Goal: Information Seeking & Learning: Find specific fact

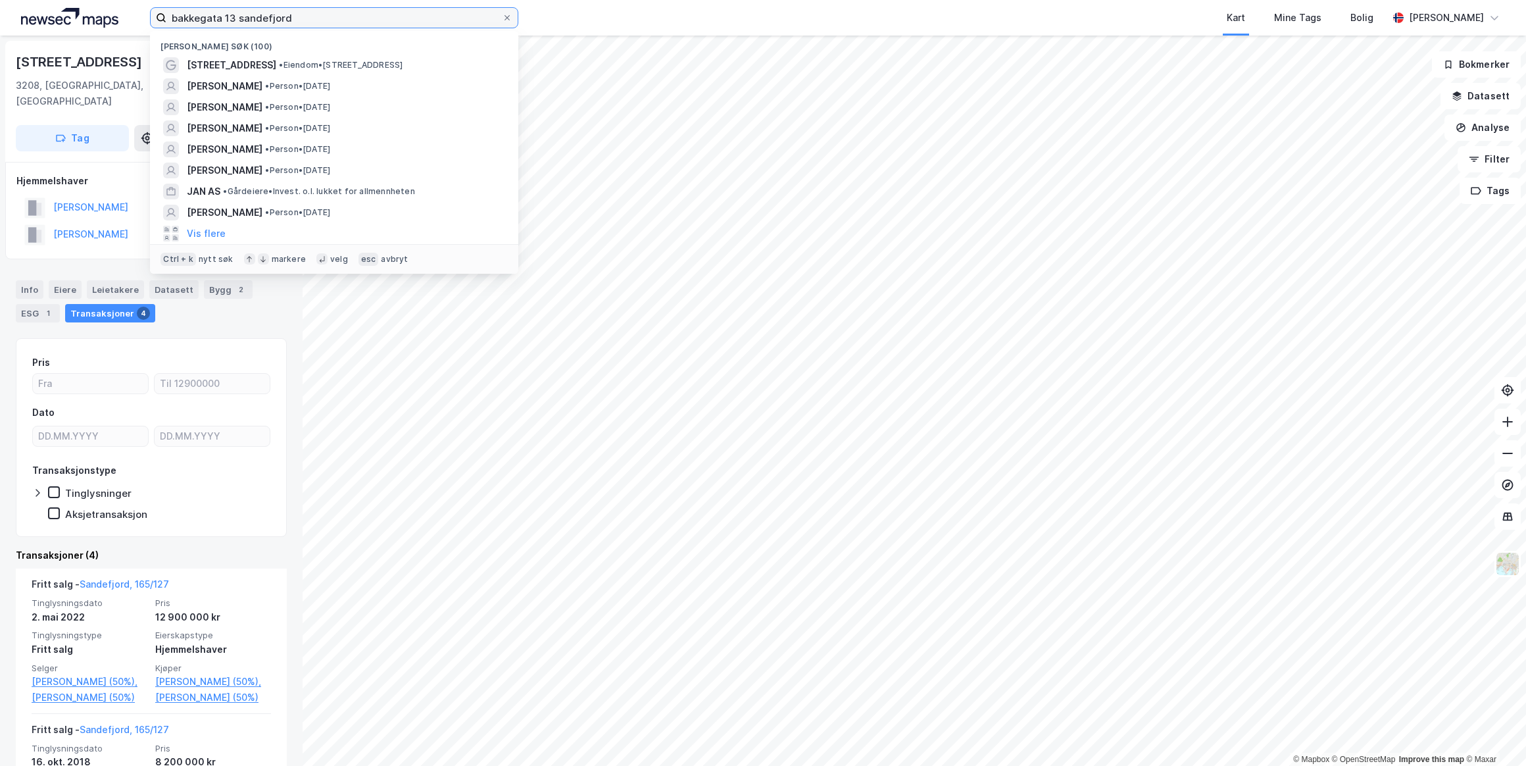
drag, startPoint x: 336, startPoint y: 26, endPoint x: 75, endPoint y: 0, distance: 261.9
click at [75, 0] on div "bakkegata 13 sandefjord Nylige søk (100) [STREET_ADDRESS] • Eiendom • [STREET_A…" at bounding box center [763, 18] width 1526 height 36
paste input "[PERSON_NAME]"
type input "[PERSON_NAME]"
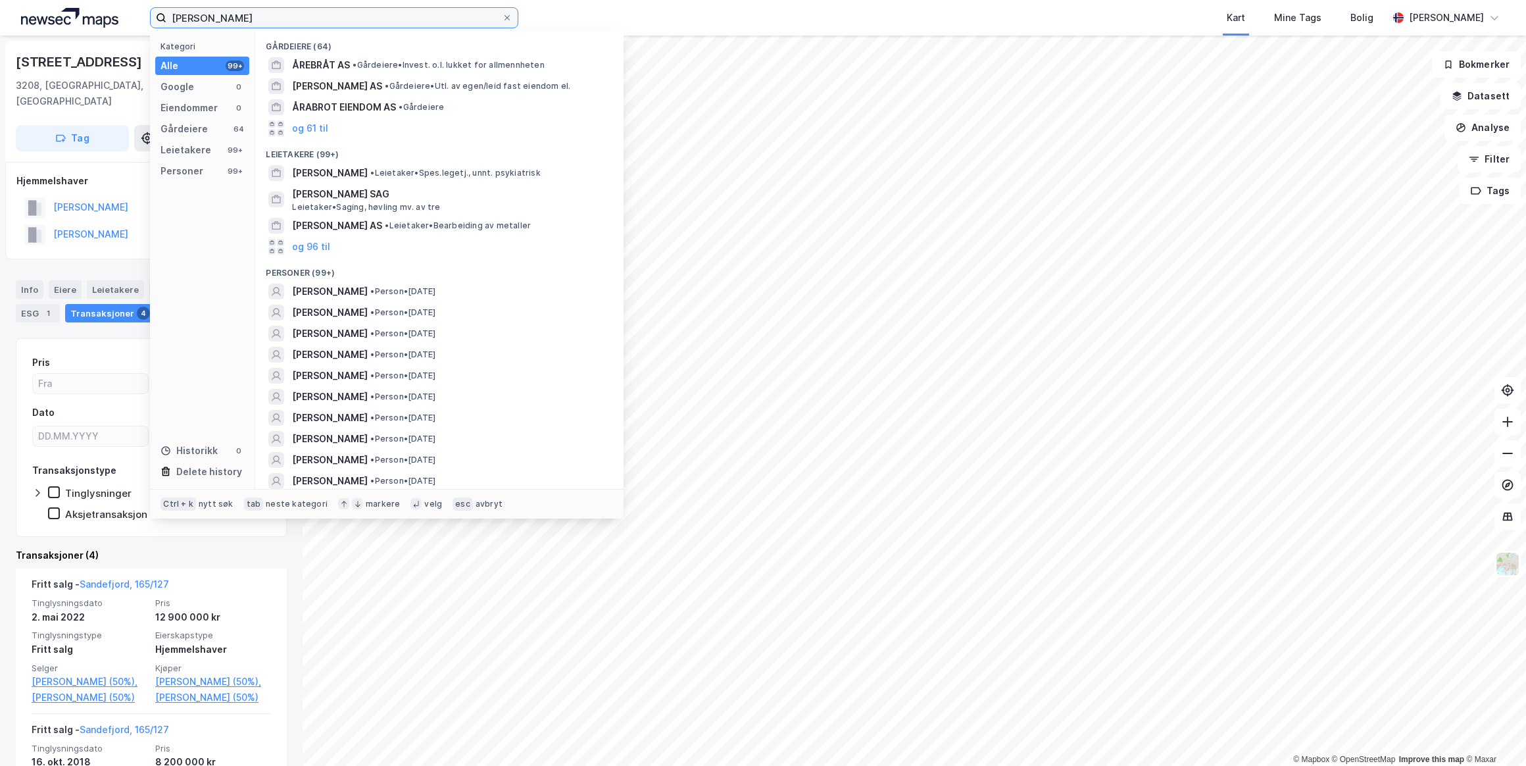
drag, startPoint x: 286, startPoint y: 21, endPoint x: 43, endPoint y: -2, distance: 243.9
click at [43, 0] on html "[PERSON_NAME] Kategori Alle 99+ Google 0 Eiendommer 0 Gårdeiere 64 Leietakere 9…" at bounding box center [763, 383] width 1526 height 766
paste input "[PERSON_NAME]"
type input "[PERSON_NAME]"
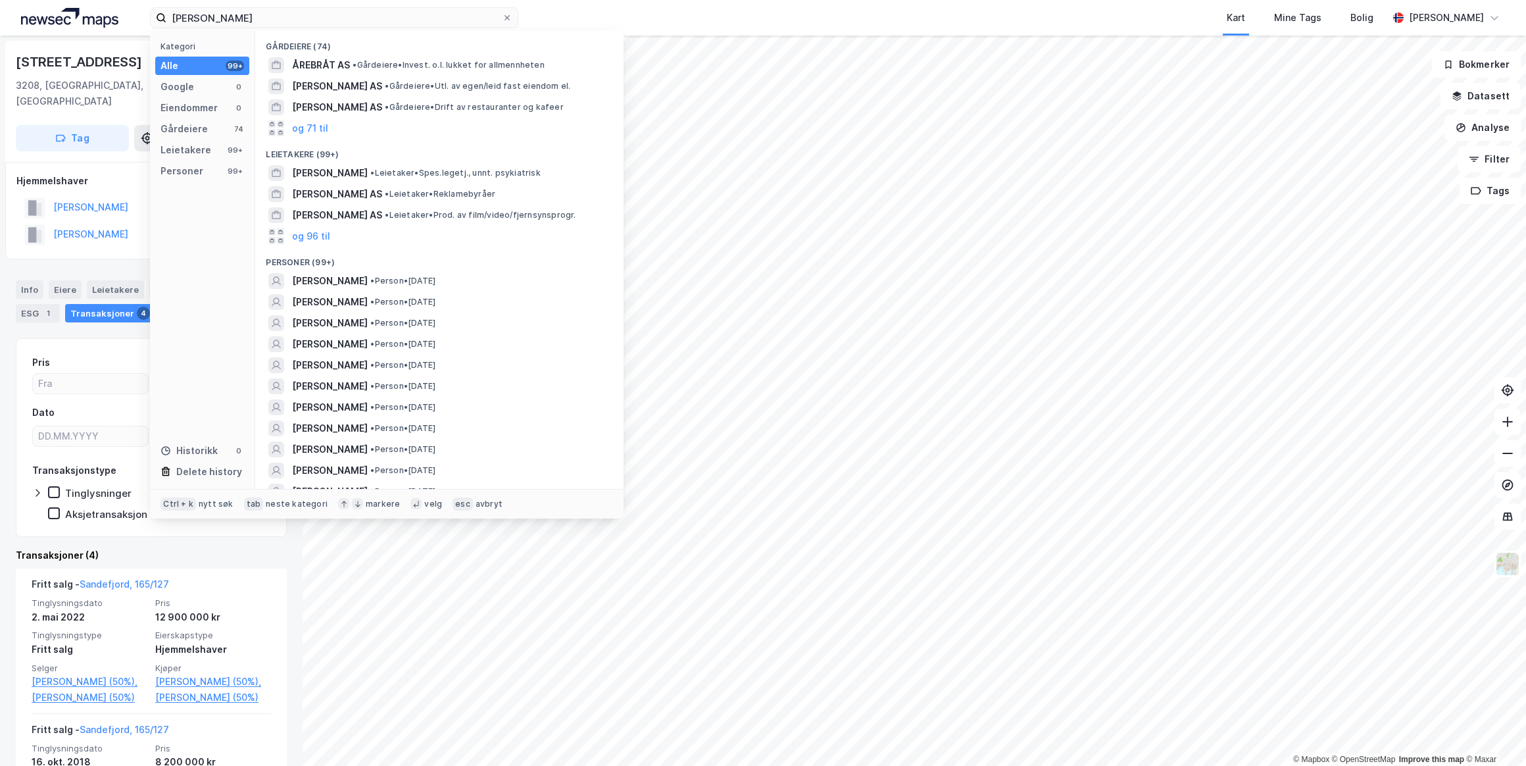
click at [368, 279] on span "[PERSON_NAME]" at bounding box center [330, 281] width 76 height 16
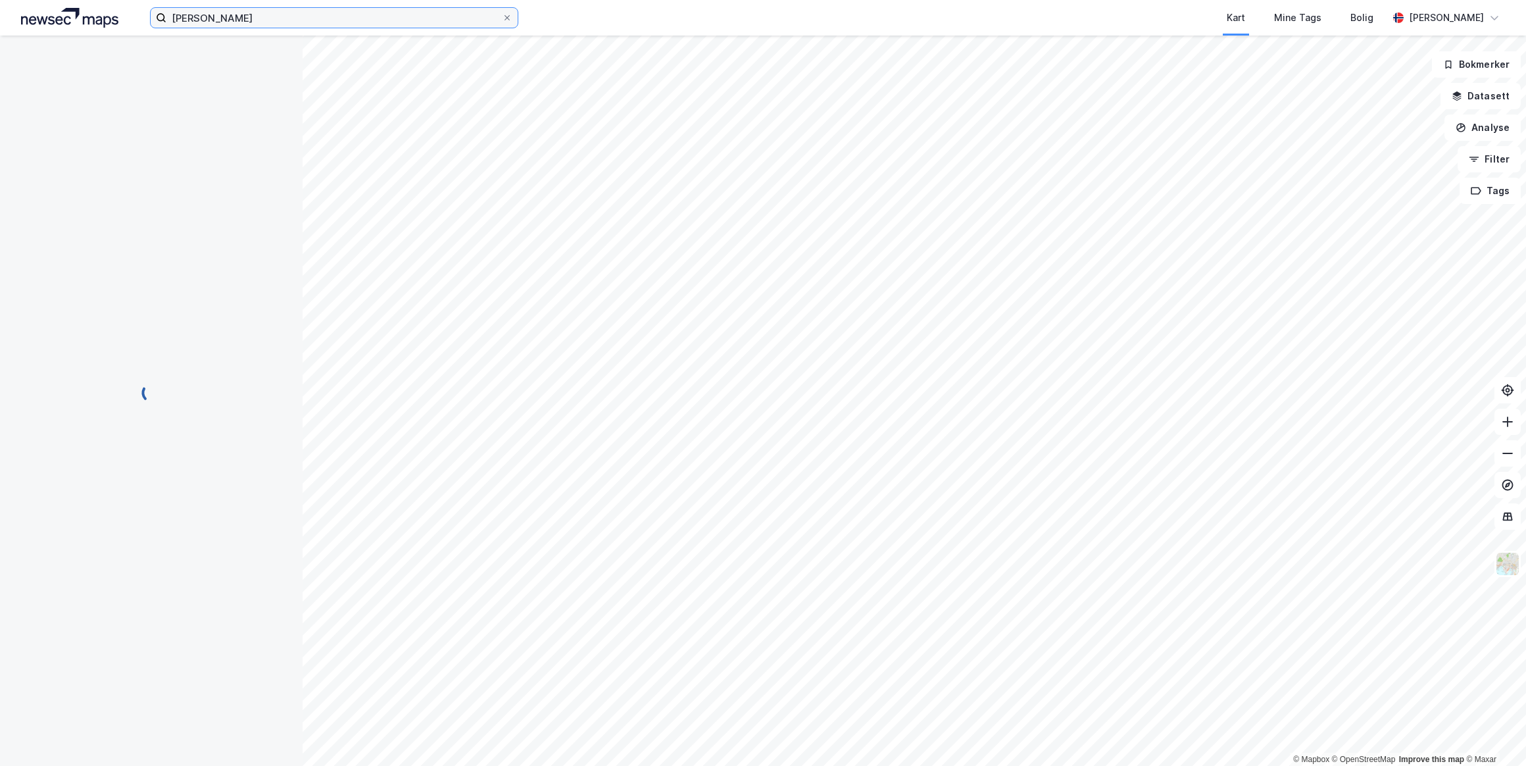
click at [302, 21] on input "[PERSON_NAME]" at bounding box center [334, 18] width 336 height 20
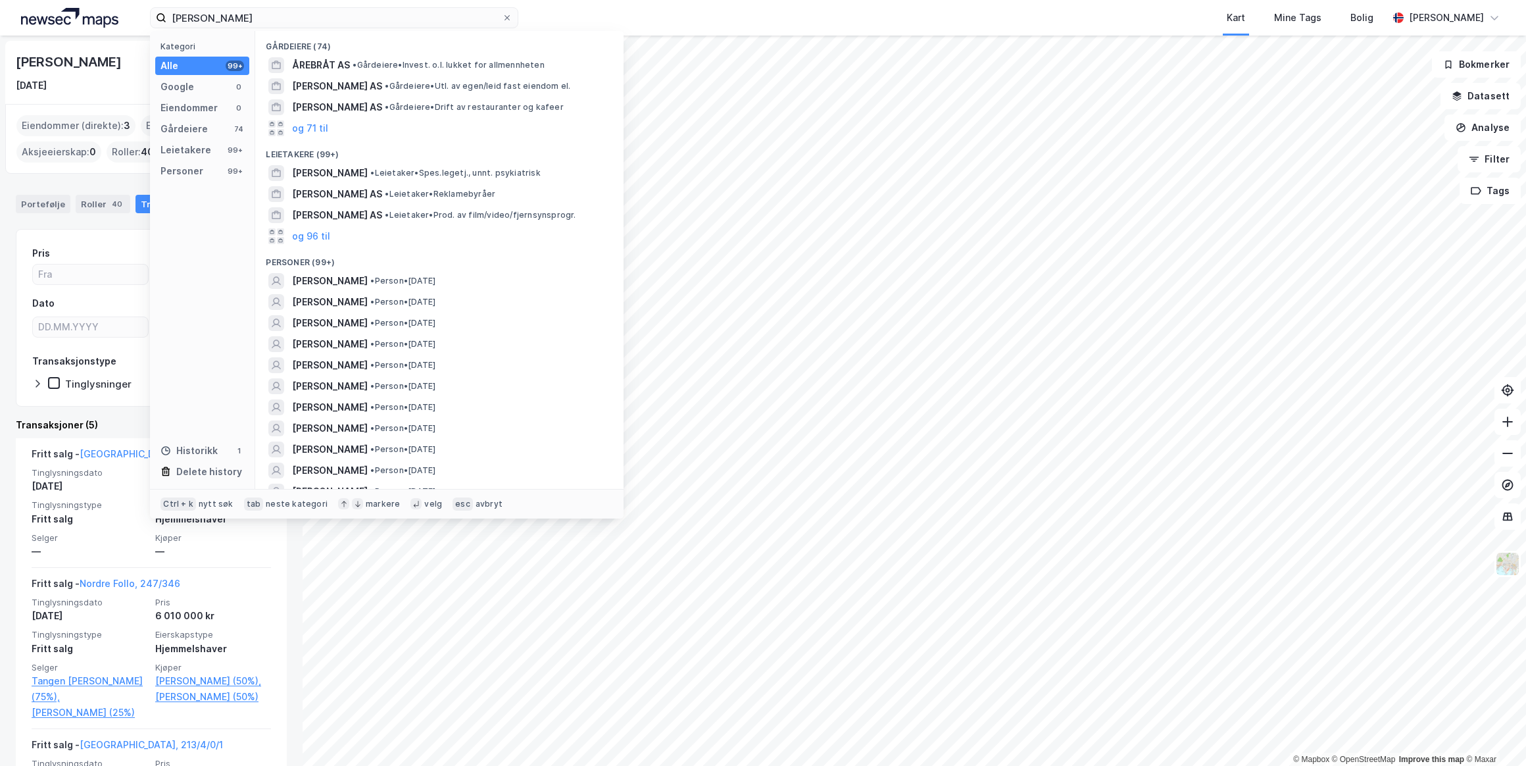
click at [733, 19] on div "Kart Mine Tags Bolig" at bounding box center [985, 18] width 807 height 36
